Goal: Task Accomplishment & Management: Manage account settings

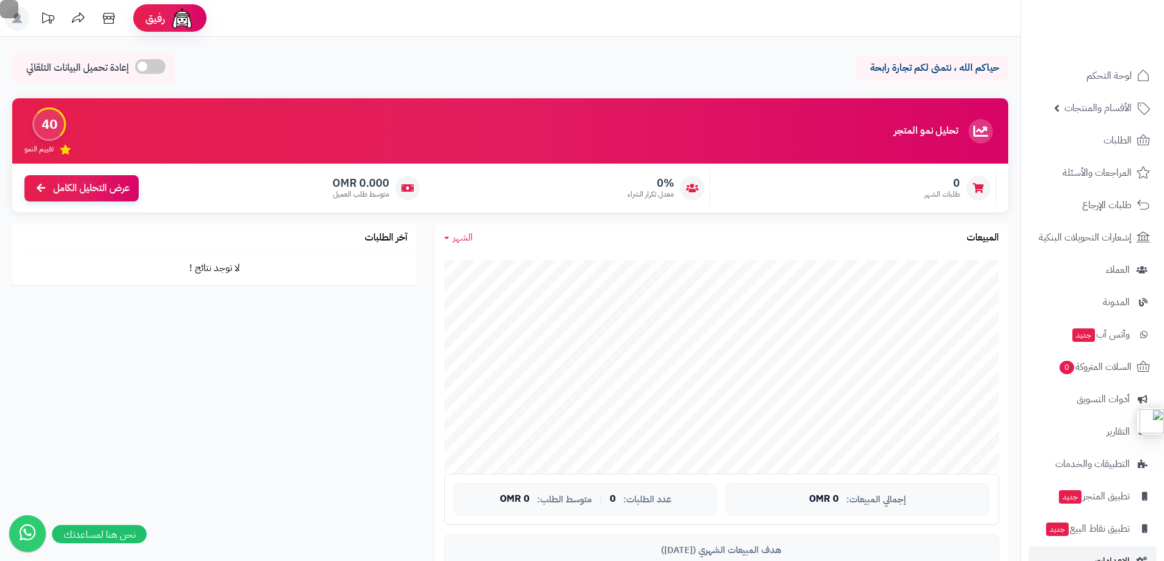
click at [77, 12] on icon at bounding box center [78, 18] width 24 height 24
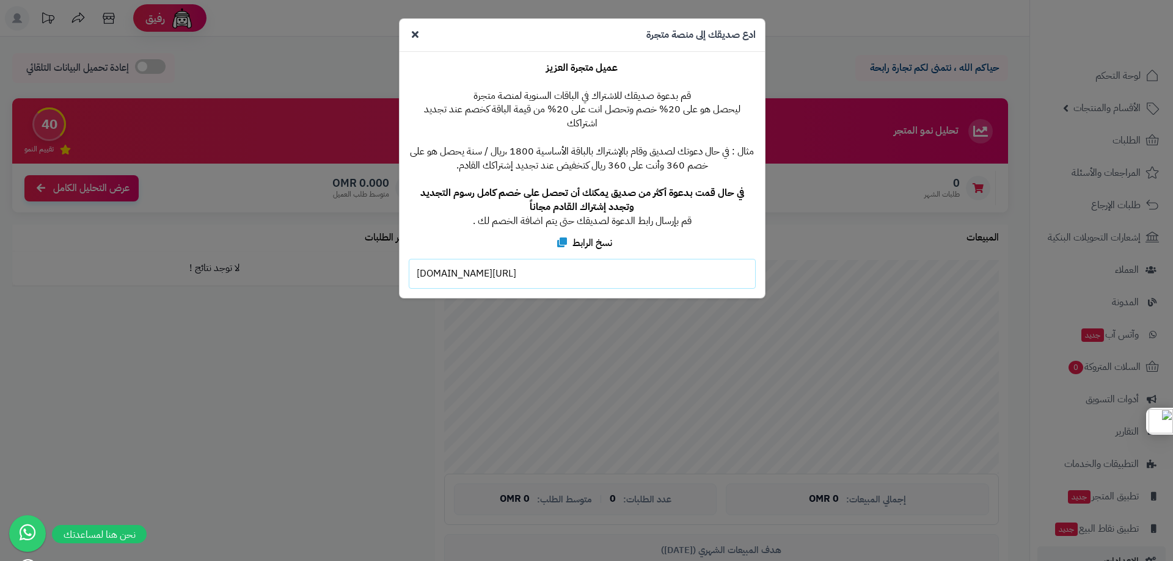
click at [163, 396] on div "**********" at bounding box center [586, 280] width 1173 height 561
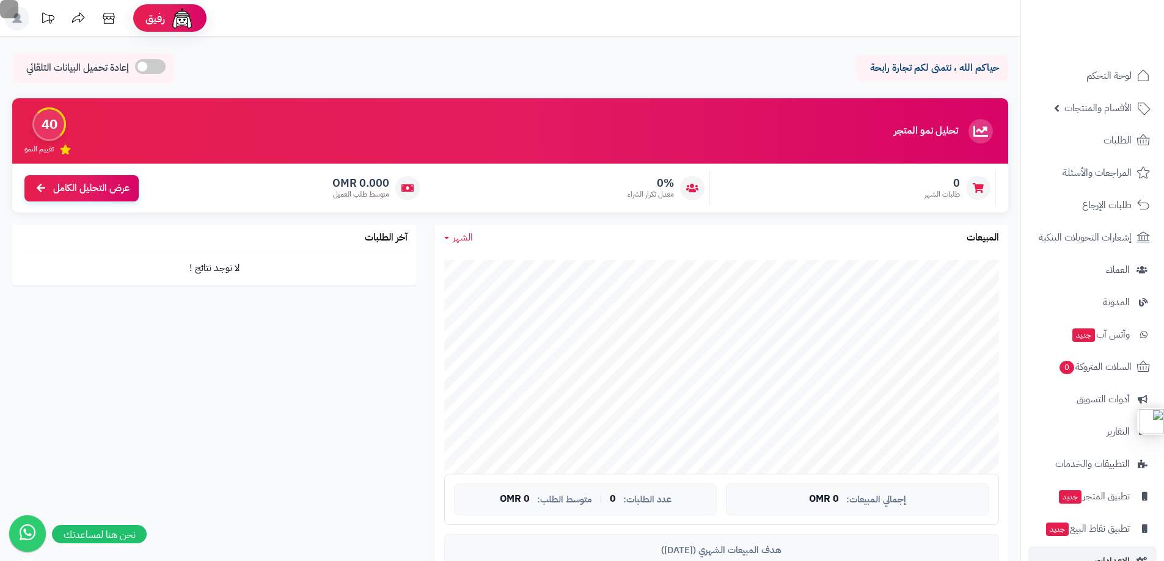
click at [15, 21] on icon at bounding box center [17, 18] width 10 height 10
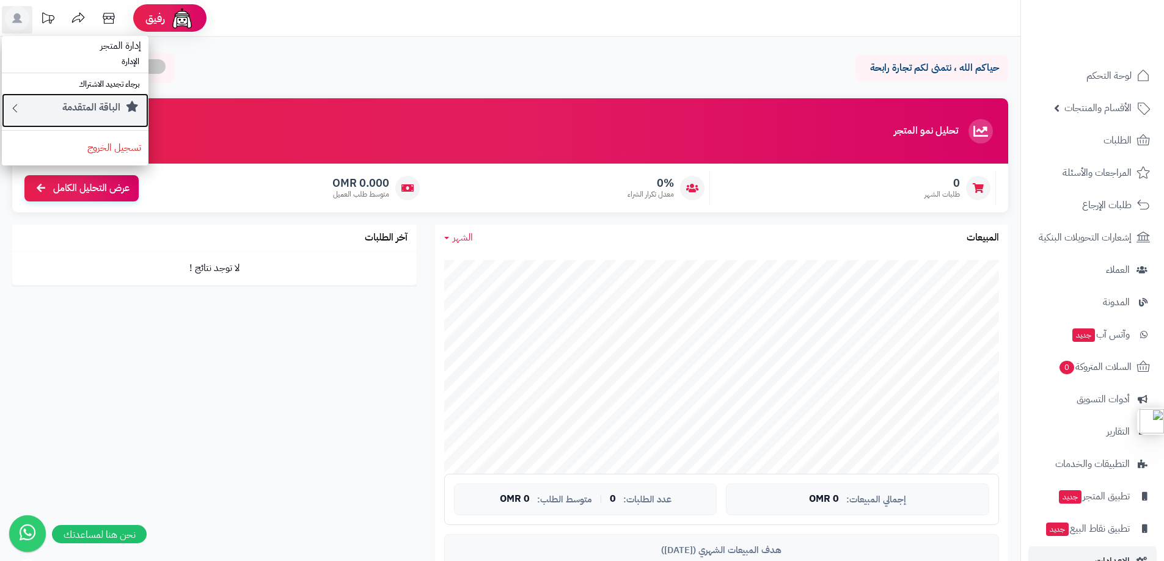
click at [91, 108] on small "الباقة المتقدمة" at bounding box center [91, 107] width 58 height 15
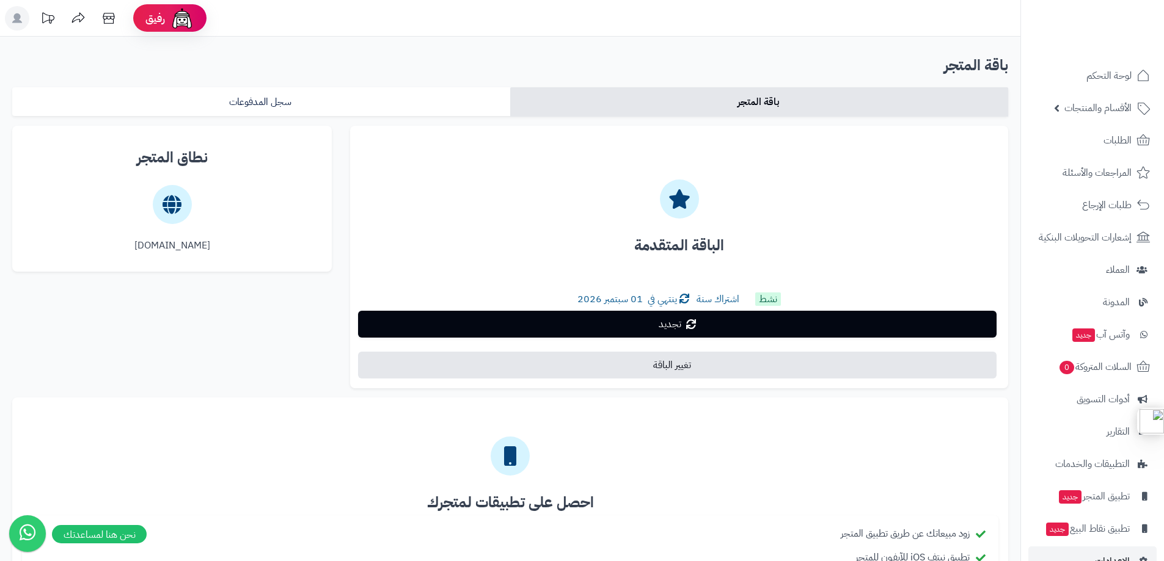
click at [508, 175] on div at bounding box center [679, 191] width 638 height 83
click at [177, 198] on icon at bounding box center [172, 204] width 19 height 39
click at [184, 236] on div at bounding box center [172, 204] width 300 height 68
click at [181, 246] on div "basmahgifts.com" at bounding box center [172, 246] width 300 height 14
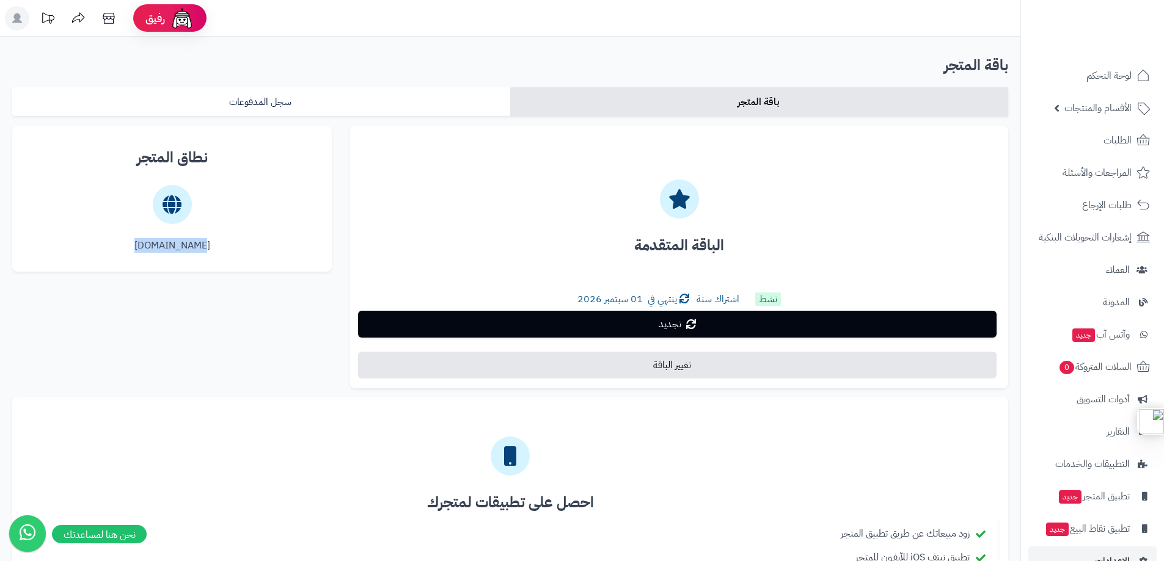
click at [181, 246] on div "basmahgifts.com" at bounding box center [172, 246] width 300 height 14
click at [104, 19] on icon at bounding box center [109, 18] width 12 height 11
click at [1098, 26] on img at bounding box center [1116, 39] width 71 height 26
